Goal: Task Accomplishment & Management: Use online tool/utility

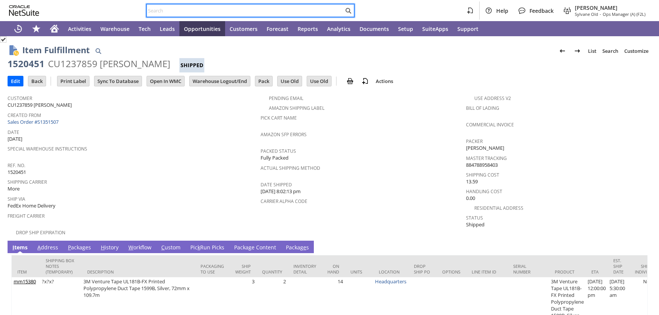
click at [177, 10] on input "text" at bounding box center [245, 10] width 197 height 9
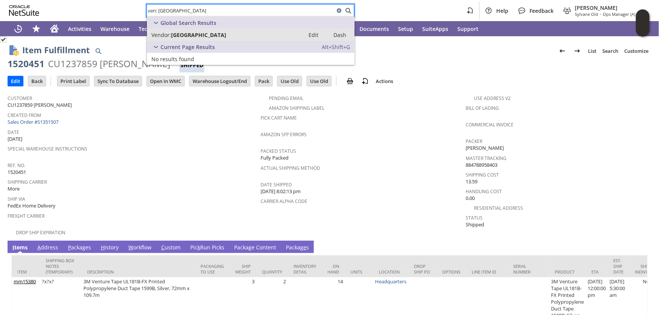
type input "ven: senville"
click at [188, 31] on span "Senville" at bounding box center [198, 34] width 55 height 7
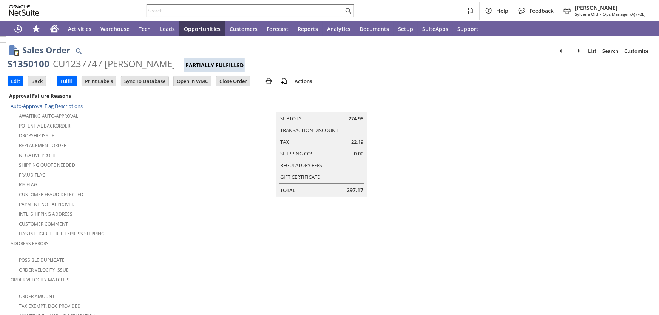
scroll to position [483, 0]
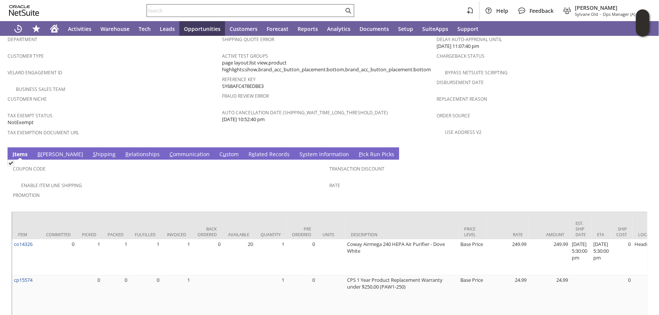
click at [172, 12] on input "text" at bounding box center [245, 10] width 197 height 9
paste input "47QDCC25MEXZD"
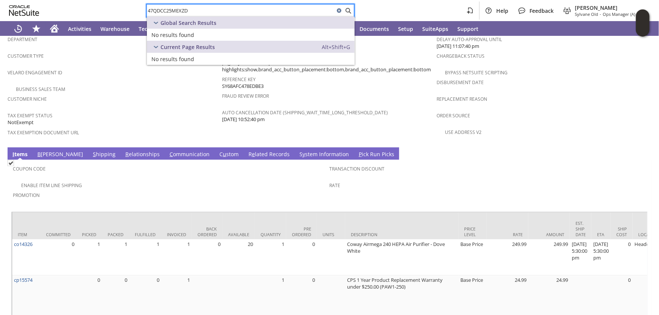
type input "47QDCC25MEXZD"
click at [141, 8] on div "47QDCC25MEXZD Help Feedback Angela Gruchala Sylvane Old - Ops Manager (A) (F2L)" at bounding box center [329, 10] width 659 height 21
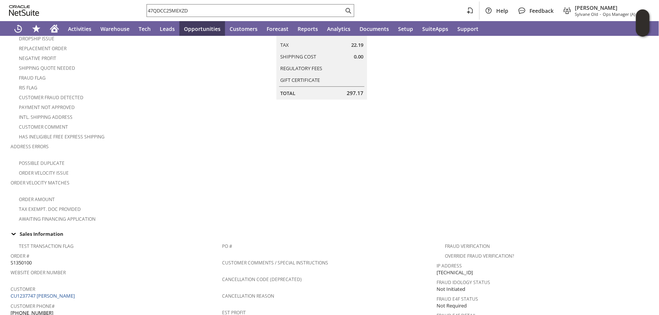
scroll to position [3, 0]
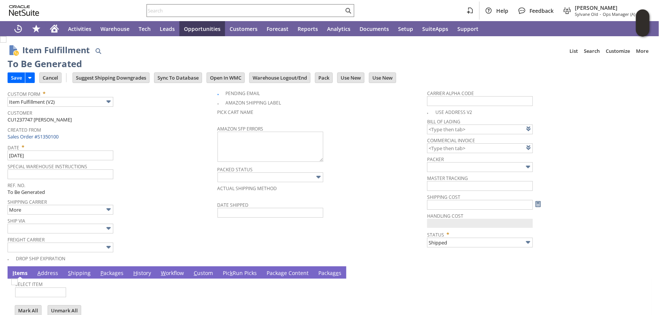
type input "0.00"
click at [13, 76] on input "Save" at bounding box center [16, 78] width 17 height 10
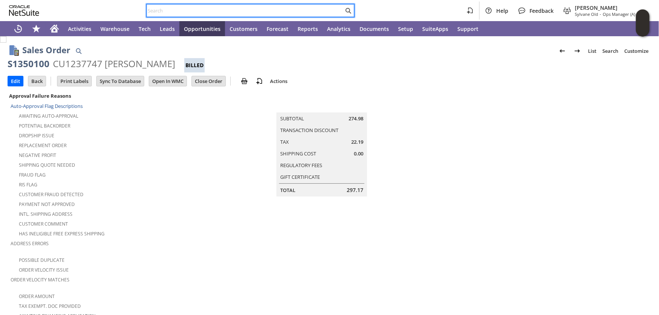
click at [165, 9] on input "text" at bounding box center [245, 10] width 197 height 9
paste input "47QDCC25MEXZD"
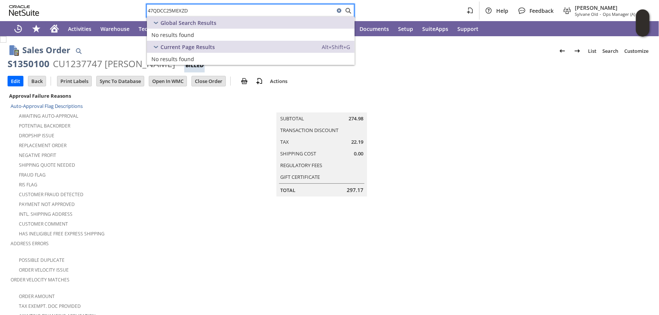
type input "47QDCC25MEXZD"
